Goal: Contribute content: Contribute content

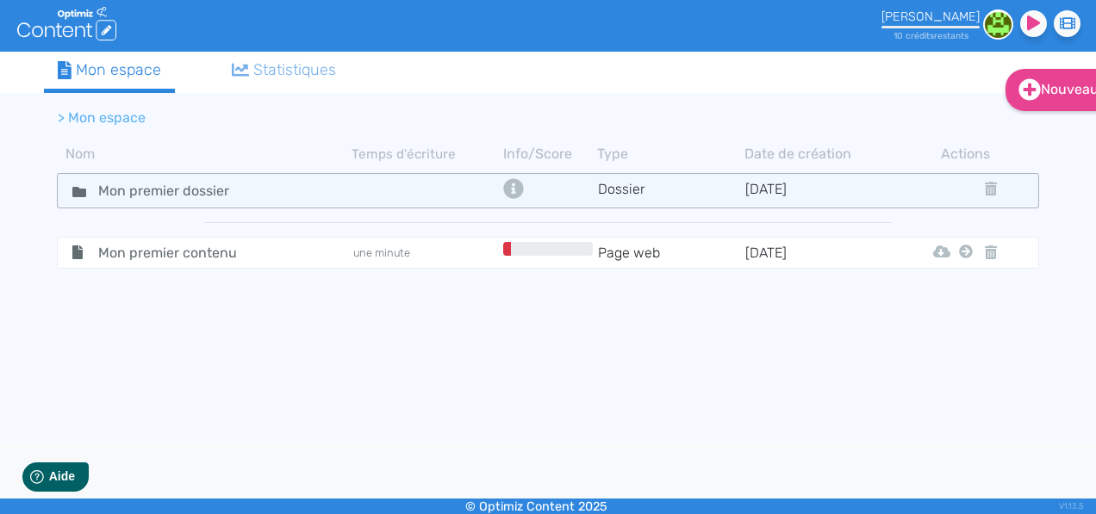
click at [774, 194] on td "[DATE]" at bounding box center [818, 190] width 147 height 25
click at [629, 190] on td "Dossier" at bounding box center [670, 190] width 147 height 25
click at [515, 184] on icon at bounding box center [513, 188] width 20 height 20
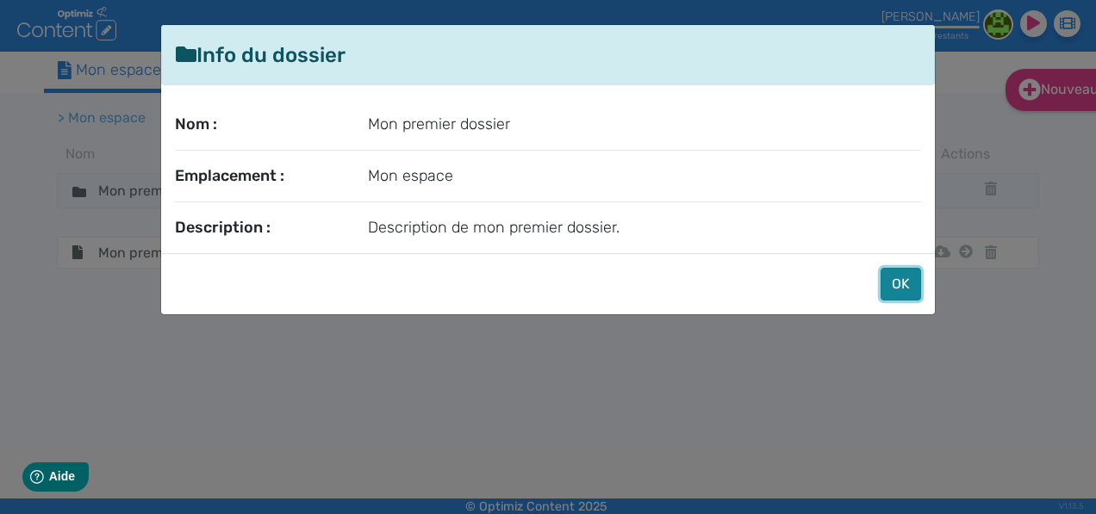
click at [904, 282] on button "OK" at bounding box center [901, 284] width 41 height 33
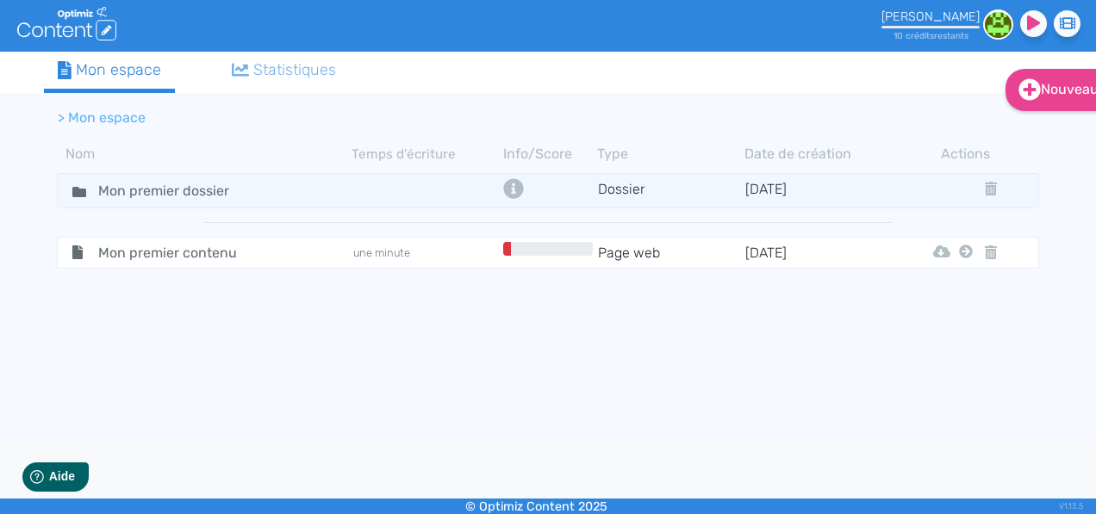
click at [296, 71] on div "Statistiques" at bounding box center [284, 70] width 105 height 23
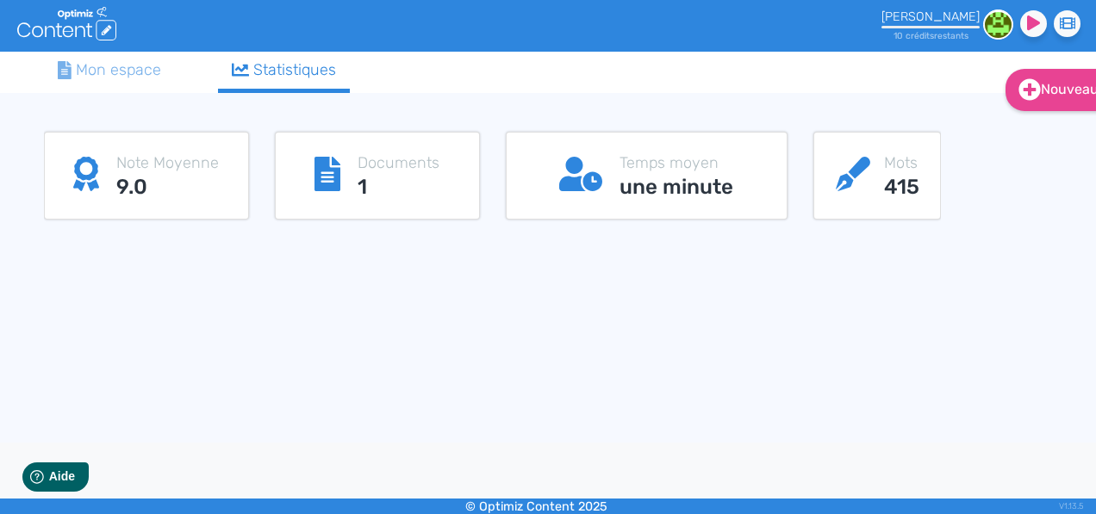
click at [110, 74] on div "Mon espace" at bounding box center [109, 70] width 103 height 23
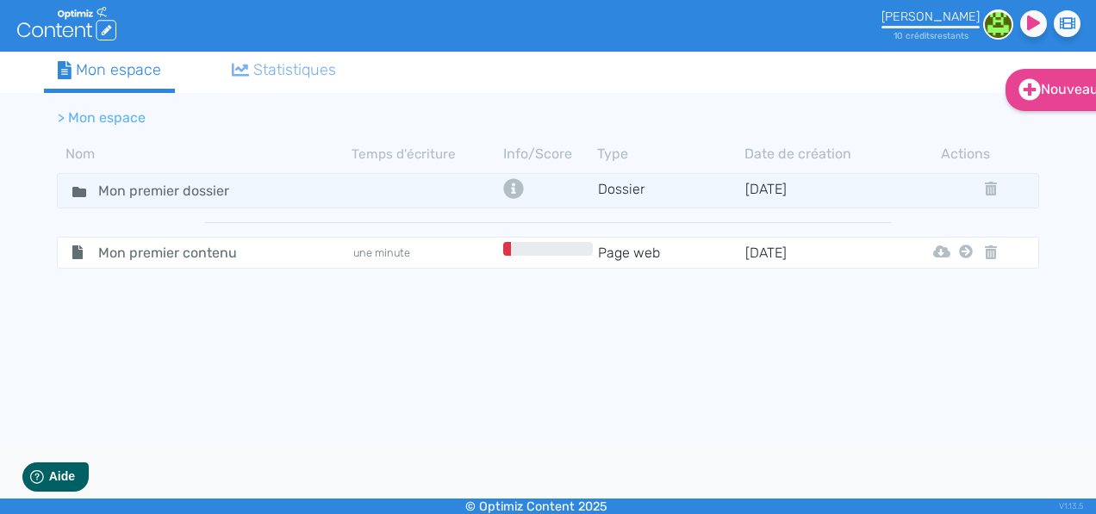
click at [295, 72] on div "Statistiques" at bounding box center [284, 70] width 105 height 23
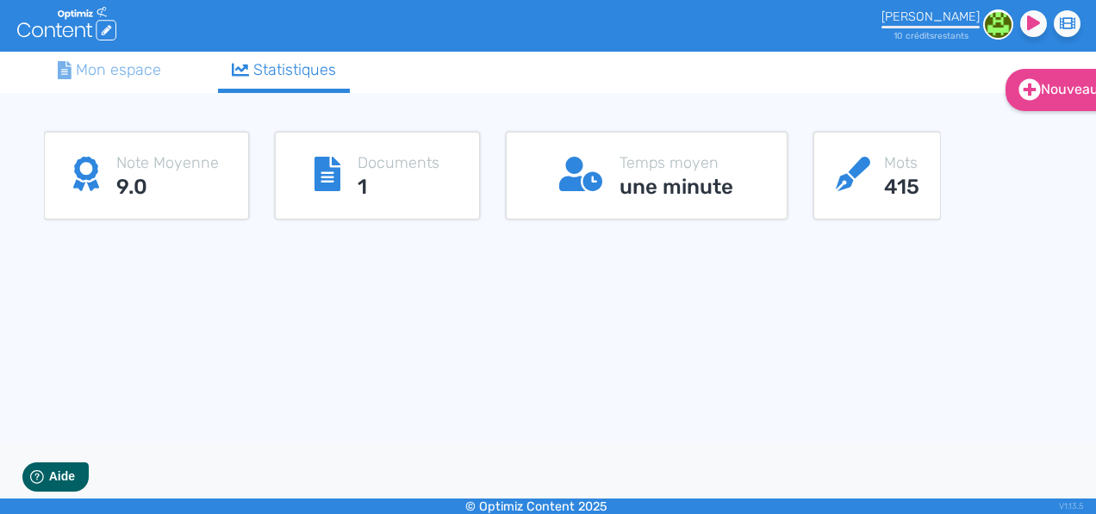
click at [405, 180] on h3 "1" at bounding box center [399, 187] width 82 height 25
click at [340, 166] on icon at bounding box center [328, 174] width 26 height 34
click at [340, 168] on icon at bounding box center [328, 174] width 26 height 34
click at [340, 179] on icon at bounding box center [328, 174] width 26 height 34
click at [390, 203] on div "Documents 1" at bounding box center [377, 176] width 203 height 86
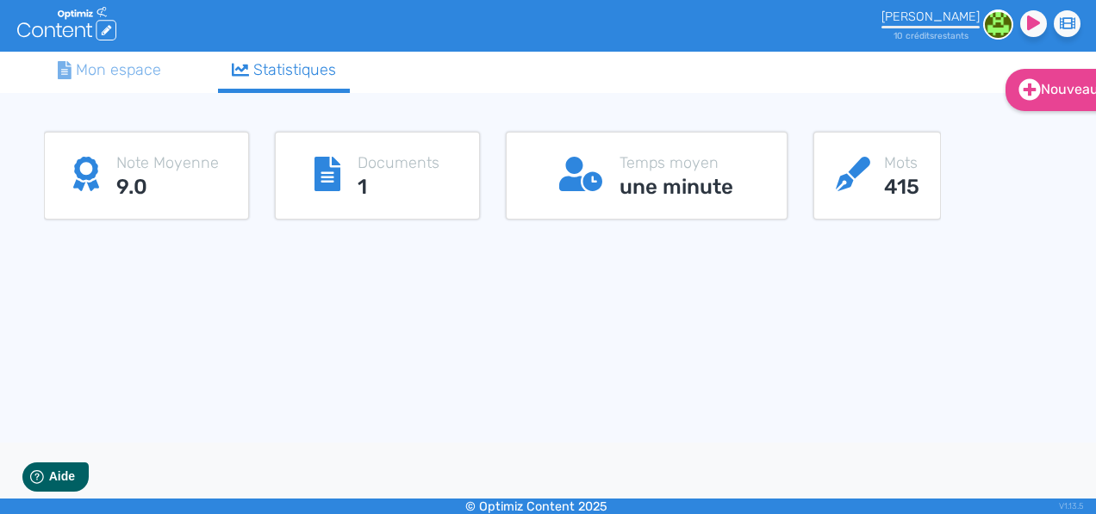
click at [433, 163] on p "Documents" at bounding box center [399, 163] width 82 height 23
click at [165, 78] on link "Mon espace" at bounding box center [109, 70] width 131 height 37
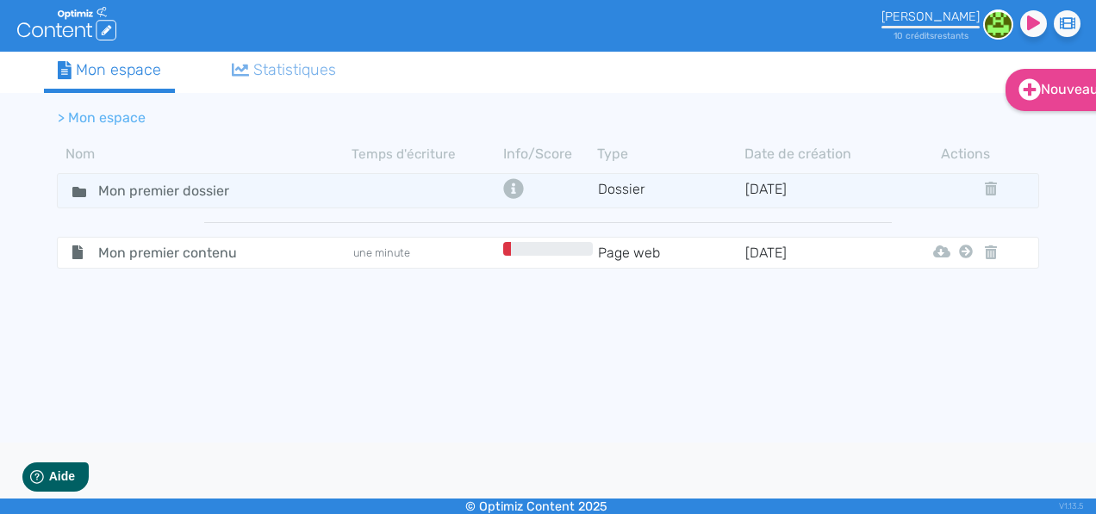
scroll to position [0, 21]
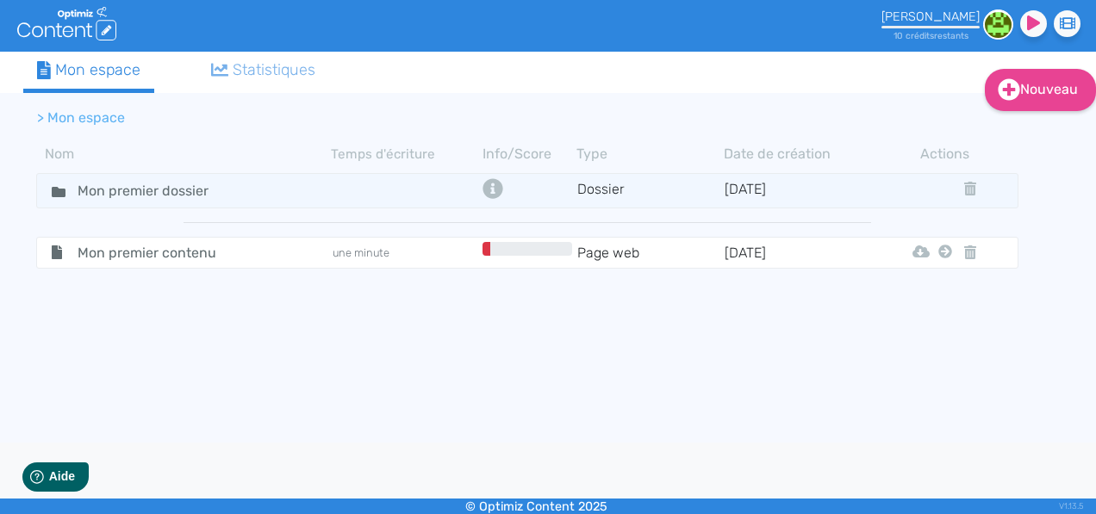
click at [989, 25] on img at bounding box center [998, 24] width 30 height 30
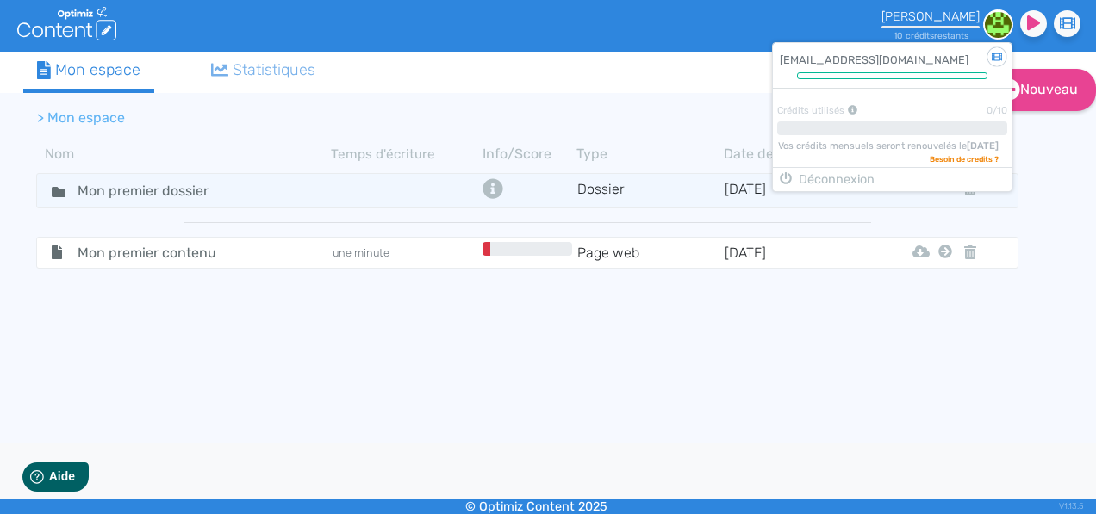
click at [491, 377] on tbody "Mon premier dossier Dossier [DATE] Mon premier contenu une minute Page web [DAT…" at bounding box center [527, 323] width 1008 height 309
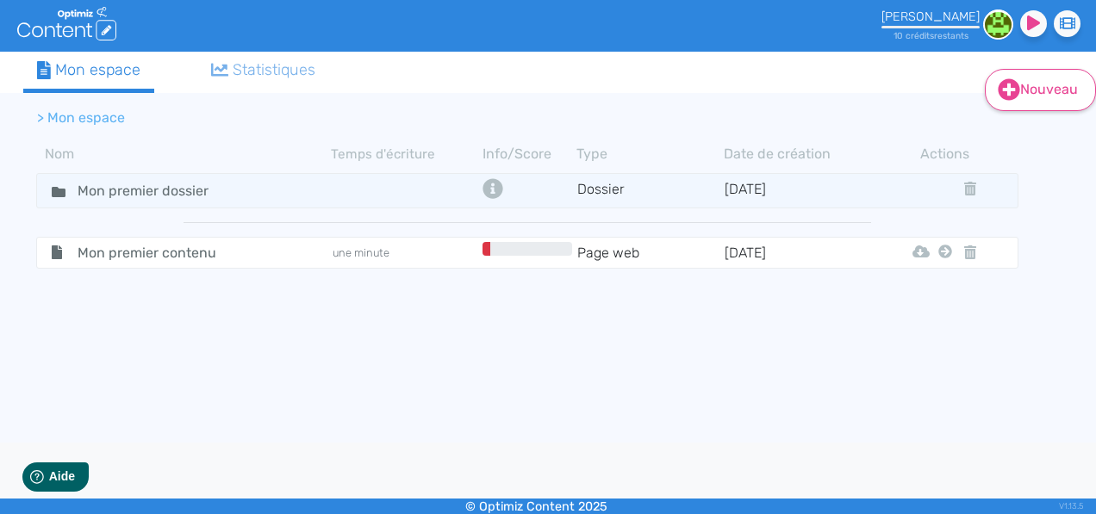
click at [1007, 92] on icon at bounding box center [1009, 89] width 22 height 22
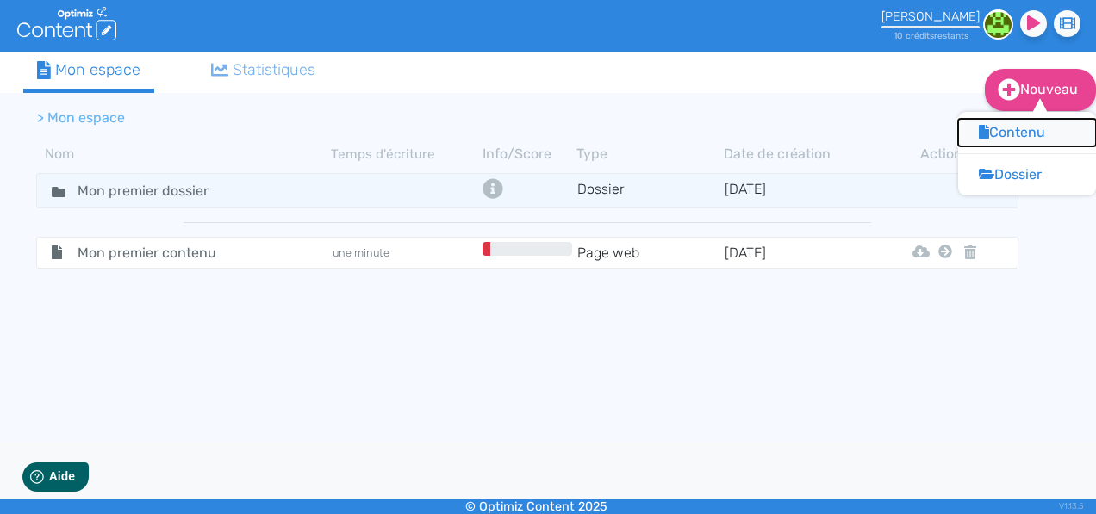
click at [1013, 128] on button "Contenu" at bounding box center [1027, 133] width 138 height 28
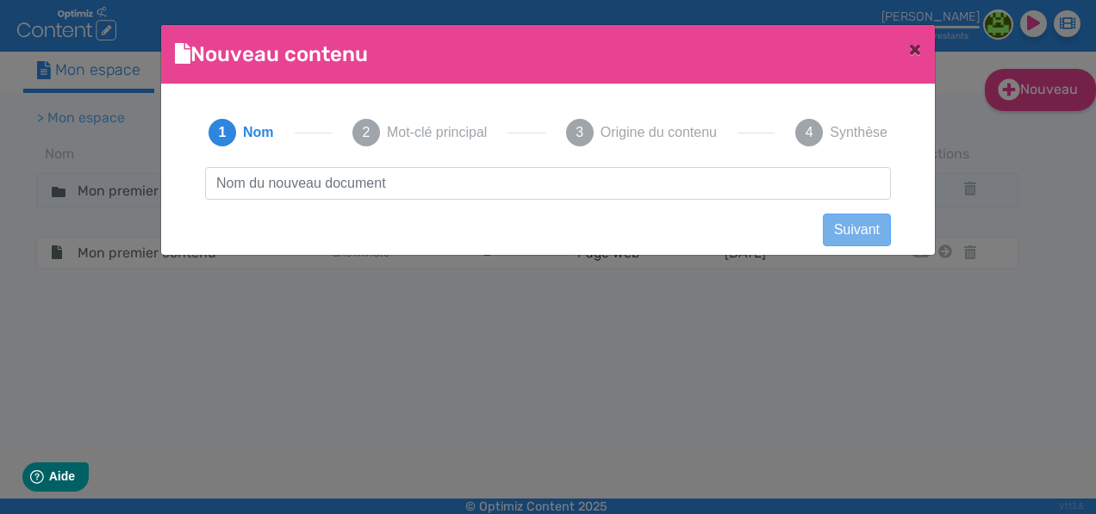
scroll to position [1, 0]
click at [453, 134] on div "2 Mot-clé principal" at bounding box center [420, 132] width 176 height 69
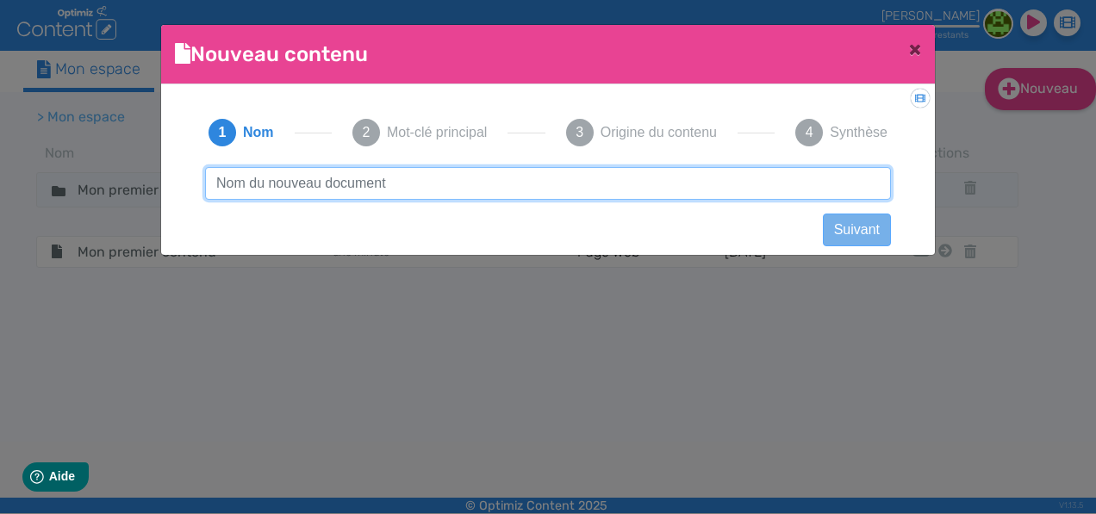
click at [610, 190] on input "text" at bounding box center [548, 183] width 686 height 33
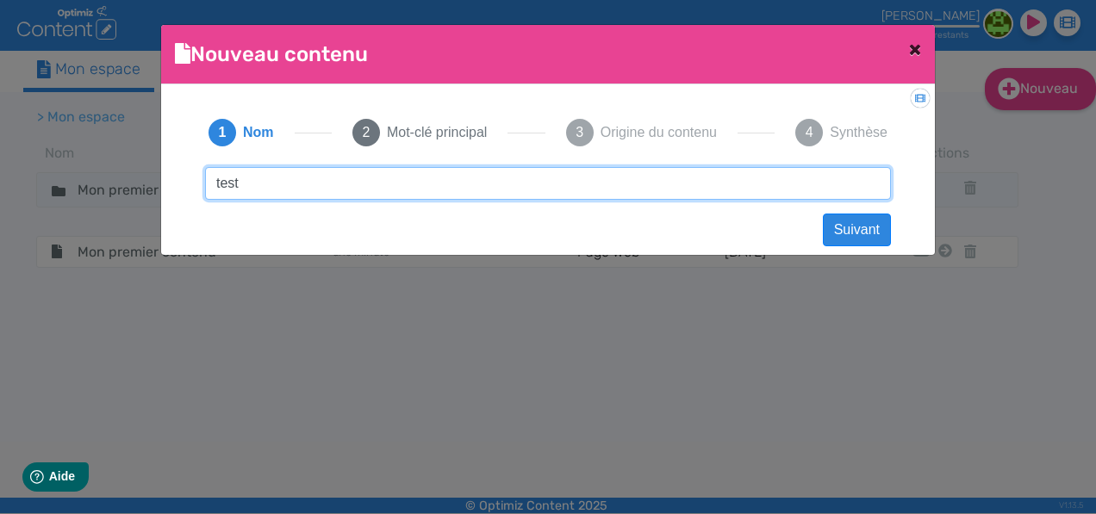
type input "test"
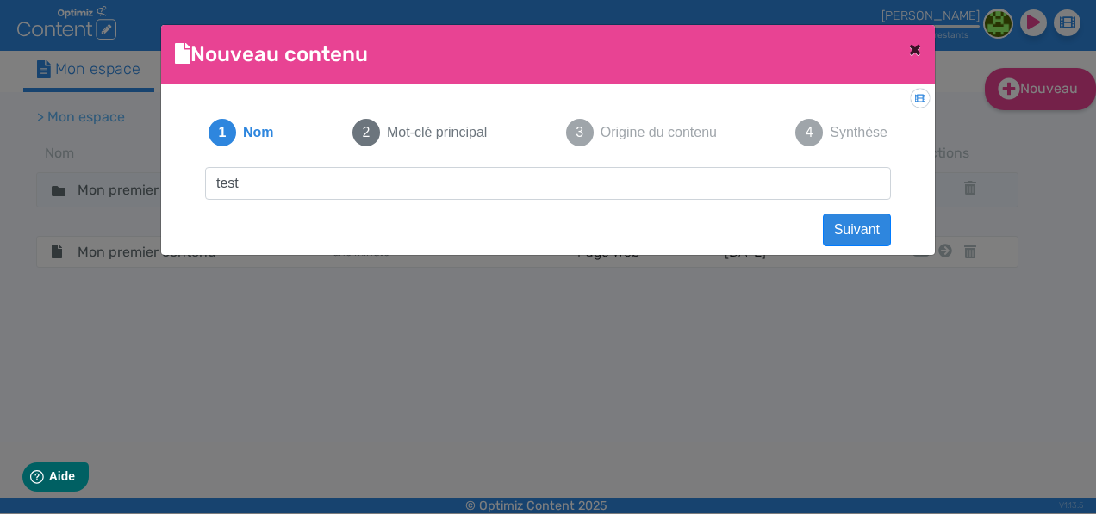
click at [922, 42] on button "×" at bounding box center [915, 49] width 40 height 48
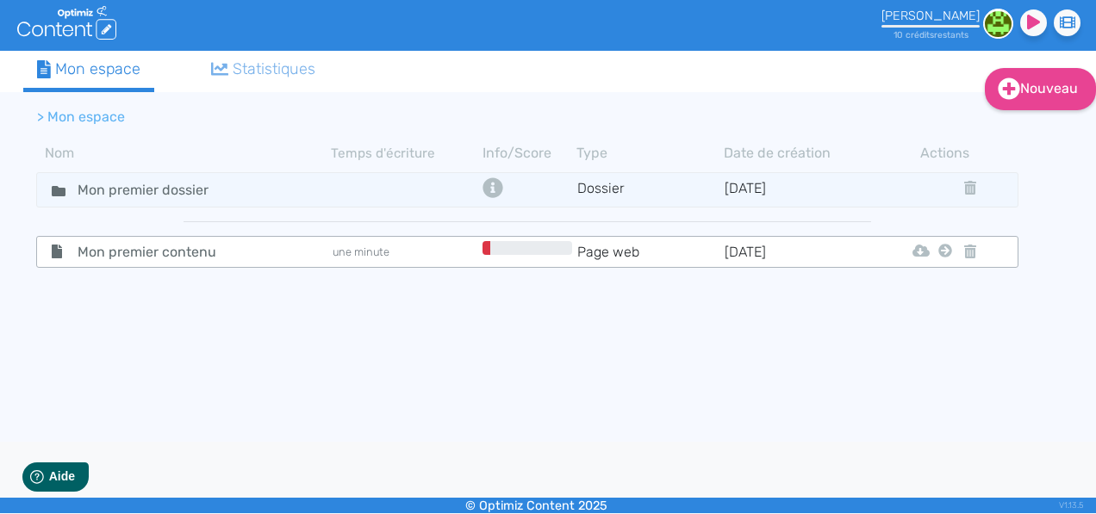
click at [458, 255] on td "une minute" at bounding box center [404, 252] width 147 height 22
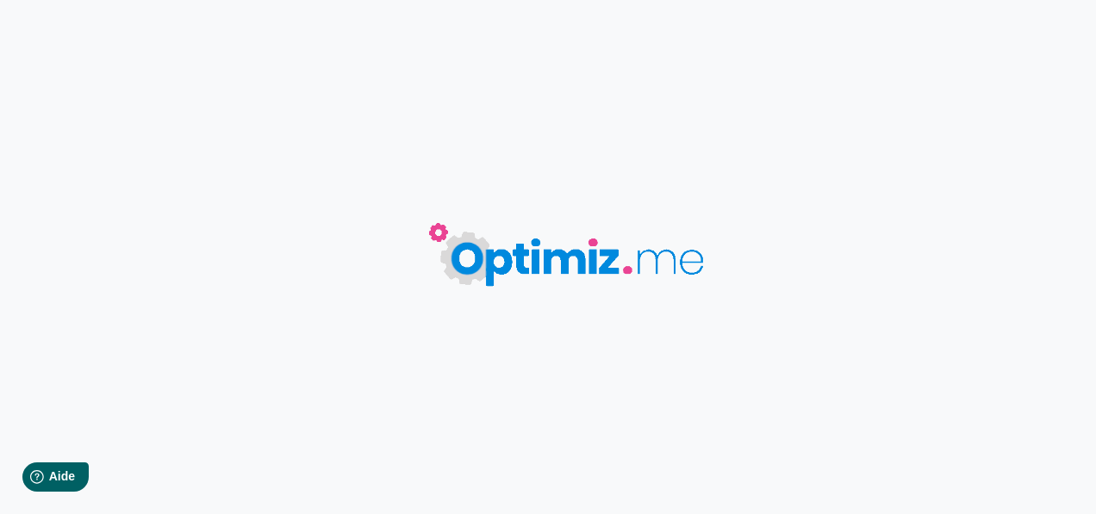
type input "Mon premier contenu"
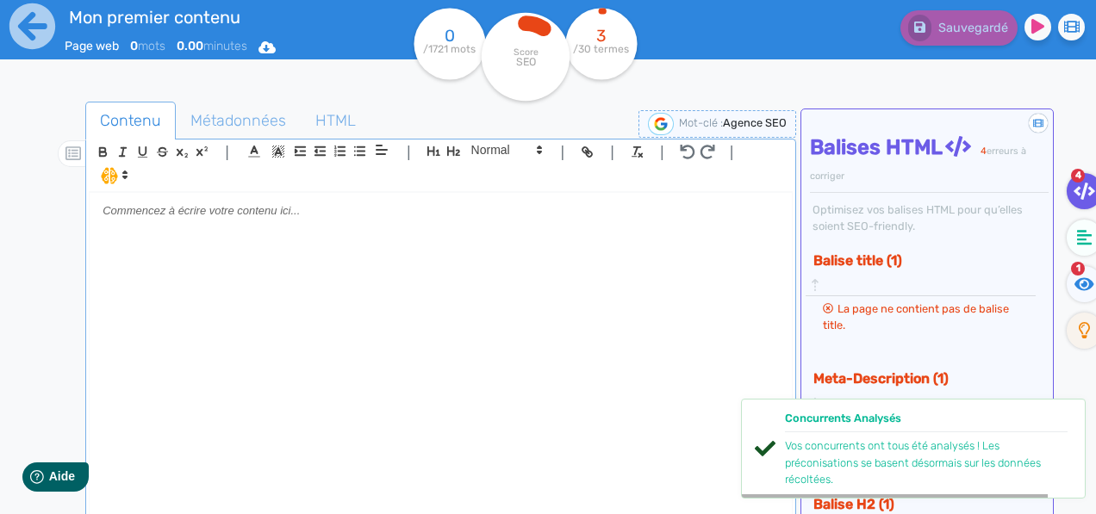
click at [181, 224] on div at bounding box center [440, 373] width 701 height 360
click at [215, 113] on span "Métadonnées" at bounding box center [238, 120] width 123 height 47
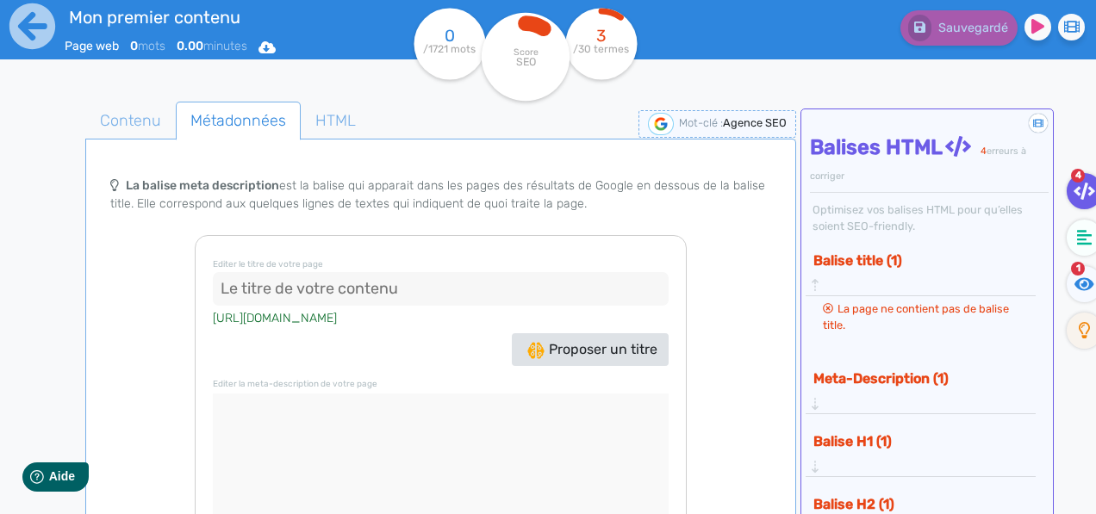
scroll to position [145, 0]
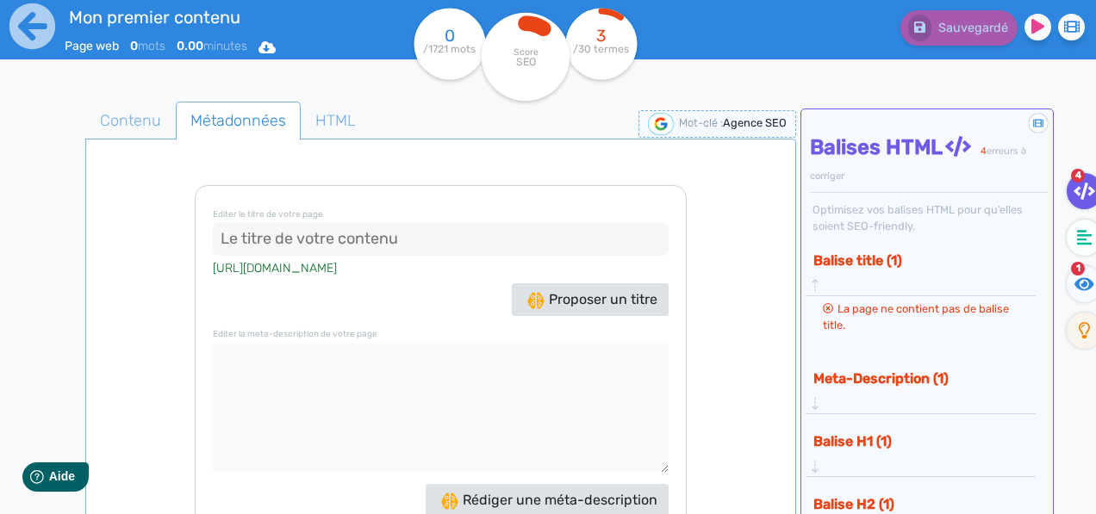
click at [664, 118] on img at bounding box center [661, 124] width 26 height 22
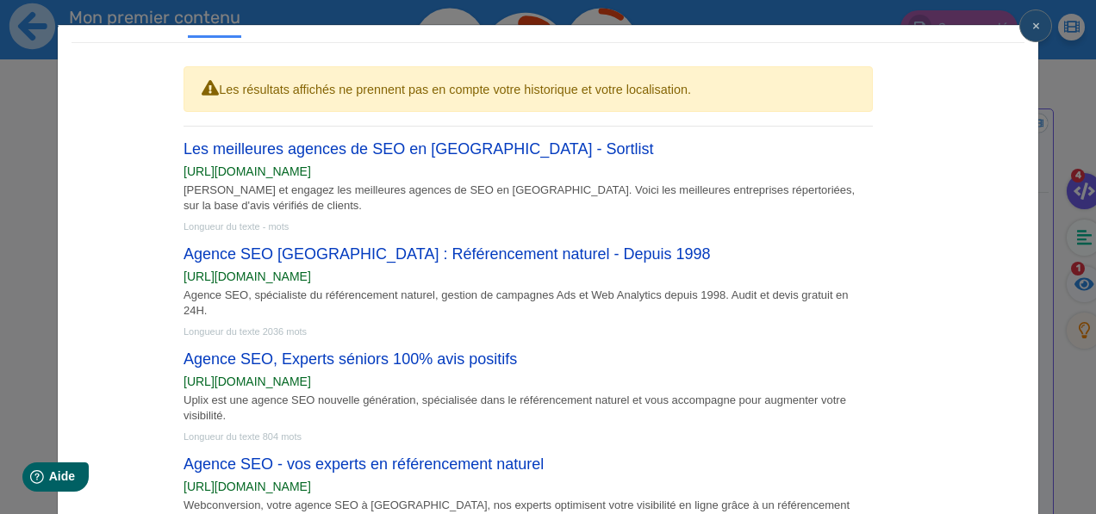
scroll to position [0, 0]
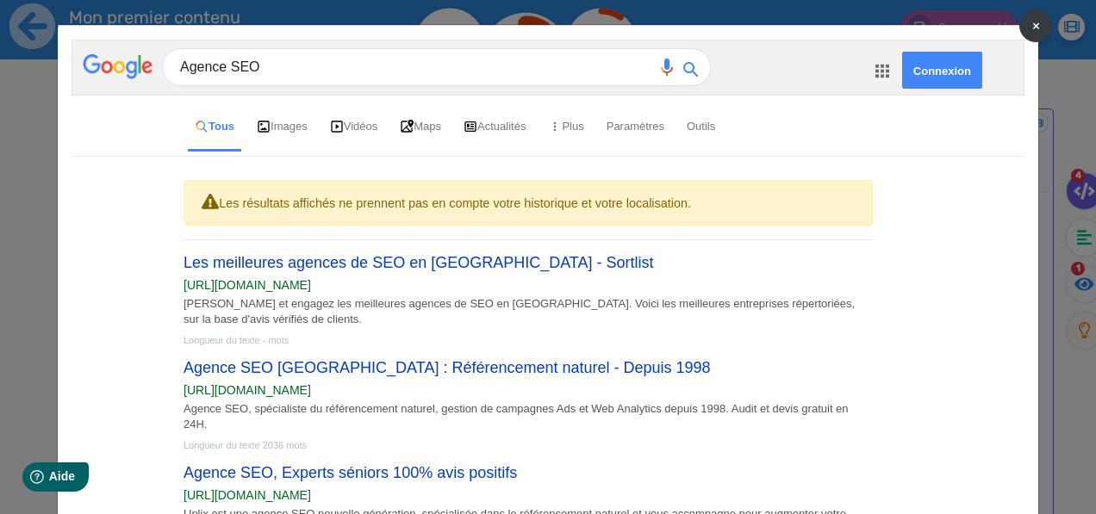
click at [1022, 22] on button "×" at bounding box center [1035, 25] width 33 height 33
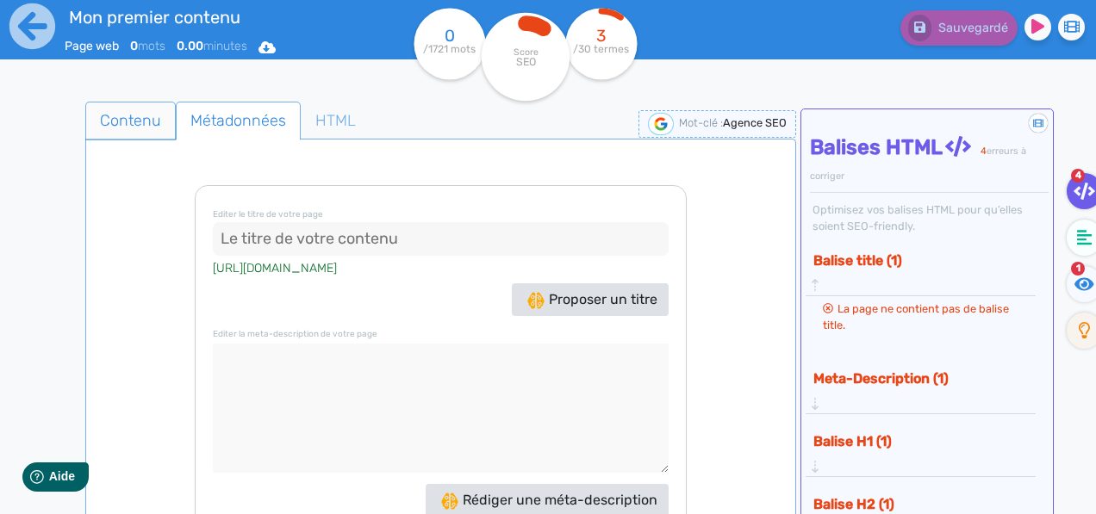
click at [148, 122] on span "Contenu" at bounding box center [130, 120] width 89 height 47
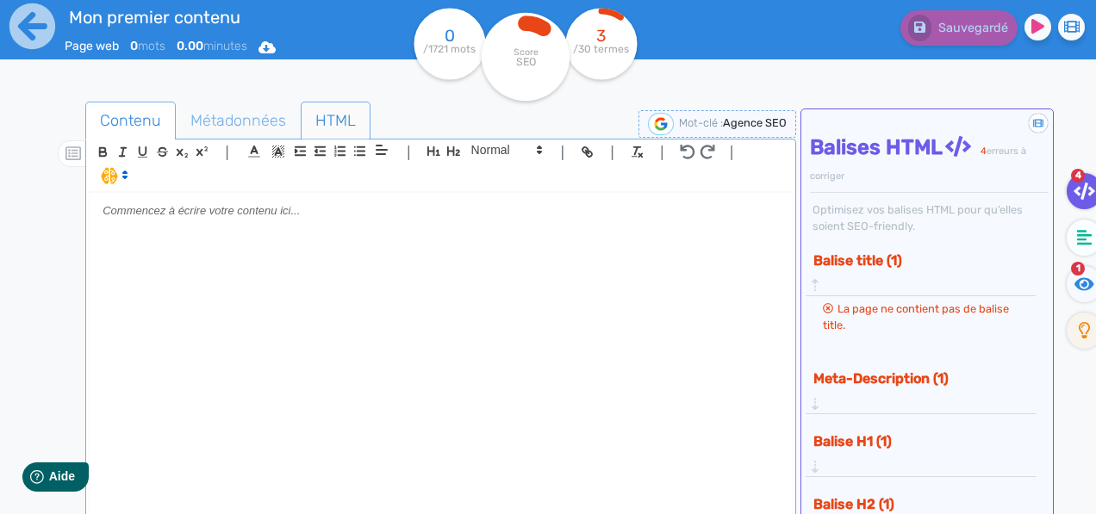
click at [335, 127] on span "HTML" at bounding box center [336, 120] width 68 height 47
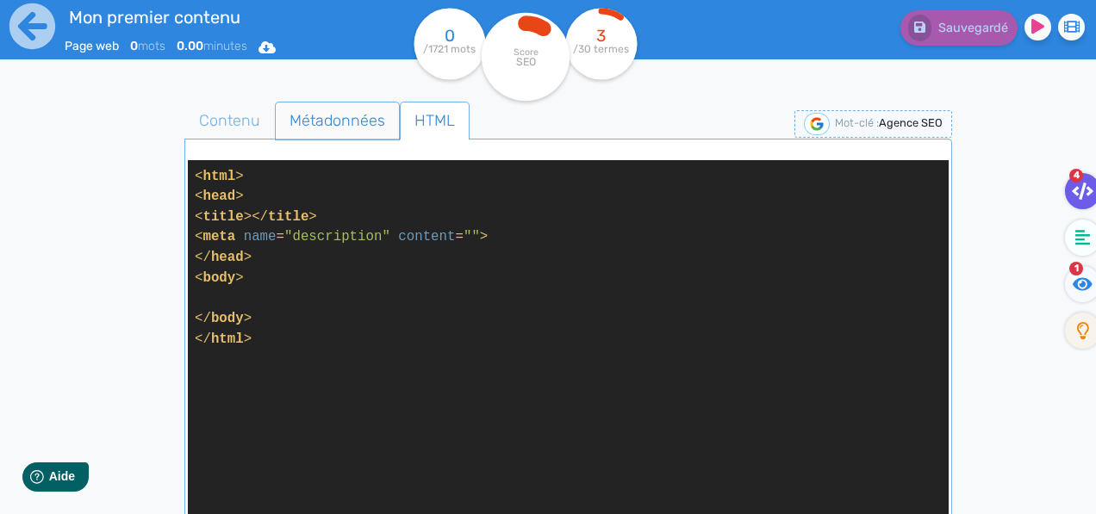
click at [306, 128] on span "Métadonnées" at bounding box center [337, 120] width 123 height 47
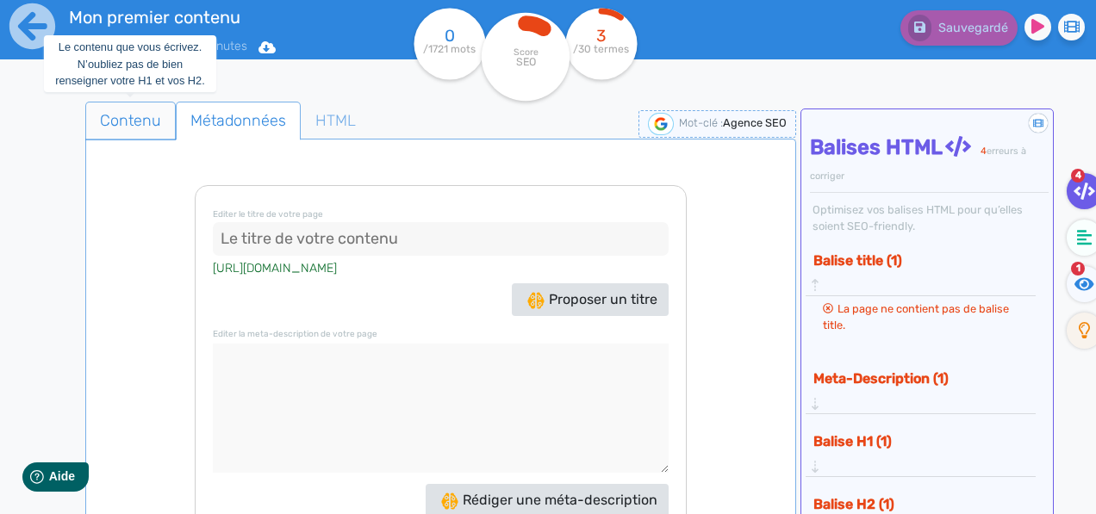
click at [147, 108] on span "Contenu" at bounding box center [130, 120] width 89 height 47
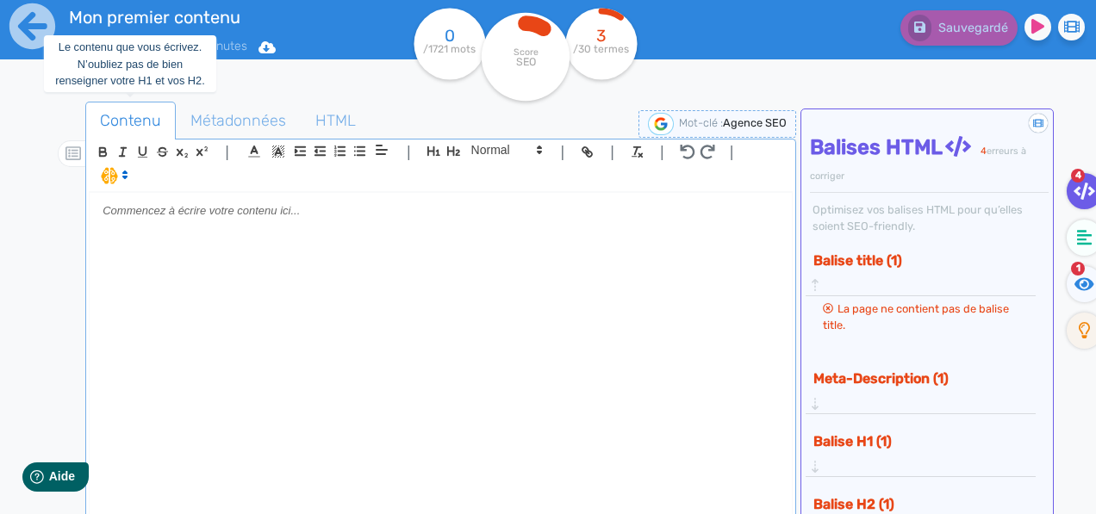
click at [146, 108] on span "Contenu" at bounding box center [130, 120] width 89 height 47
